Goal: Use online tool/utility: Utilize a website feature to perform a specific function

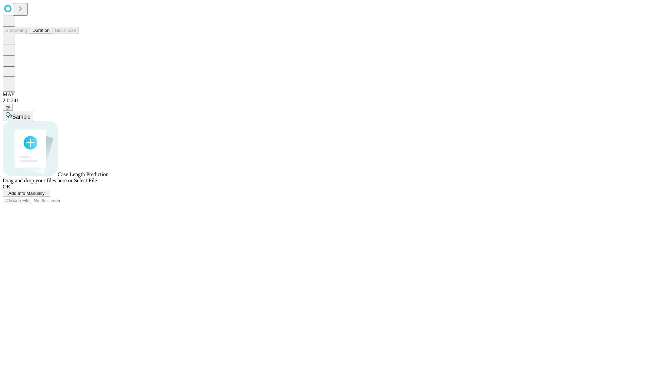
click at [50, 34] on button "Duration" at bounding box center [41, 30] width 22 height 7
click at [97, 184] on span "Select File" at bounding box center [85, 181] width 23 height 6
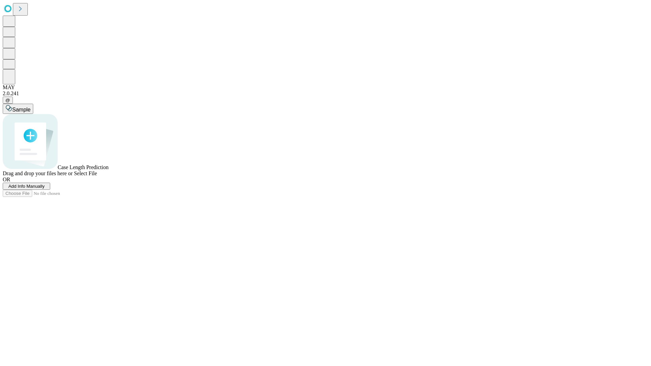
click at [97, 176] on span "Select File" at bounding box center [85, 174] width 23 height 6
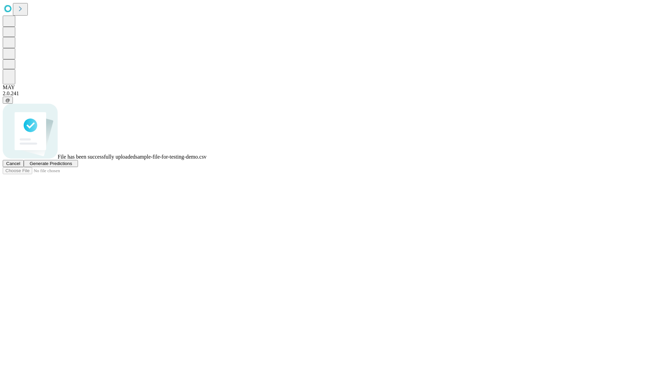
click at [72, 166] on span "Generate Predictions" at bounding box center [51, 163] width 42 height 5
